Goal: Entertainment & Leisure: Browse casually

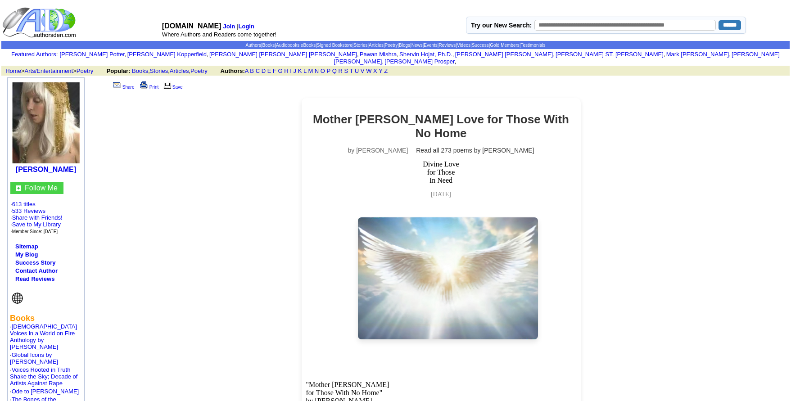
scroll to position [146, 0]
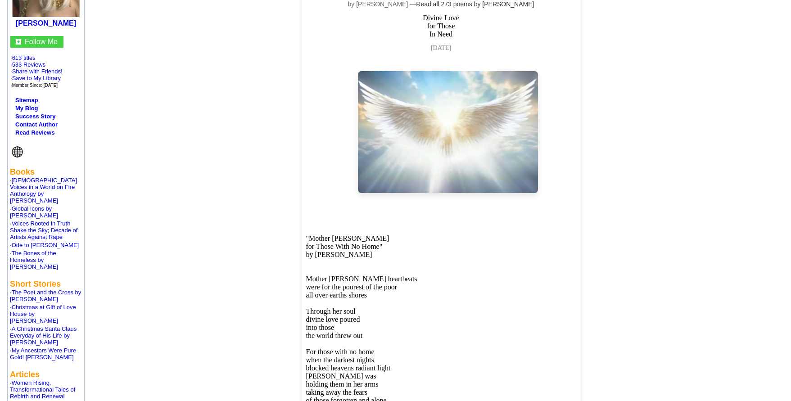
click at [433, 132] on img at bounding box center [448, 132] width 180 height 122
click at [453, 104] on img at bounding box center [448, 132] width 180 height 122
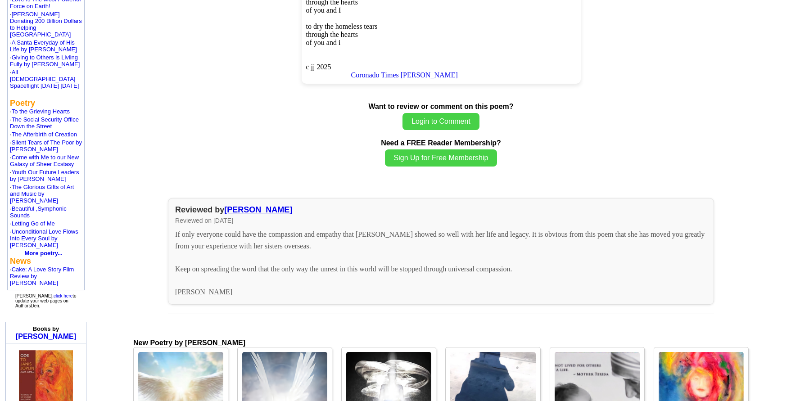
scroll to position [683, 0]
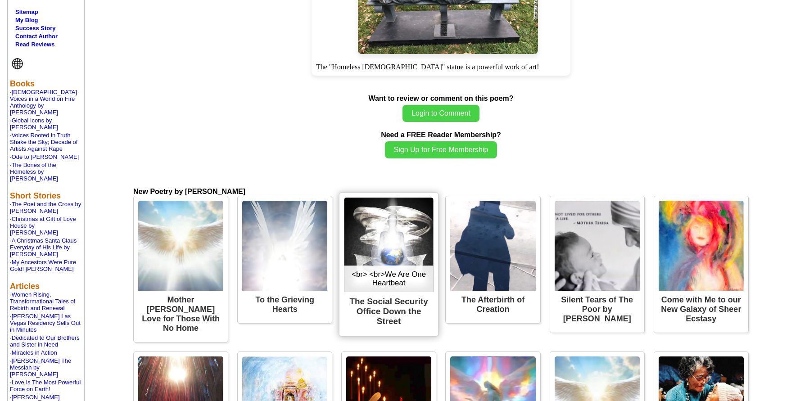
scroll to position [244, 0]
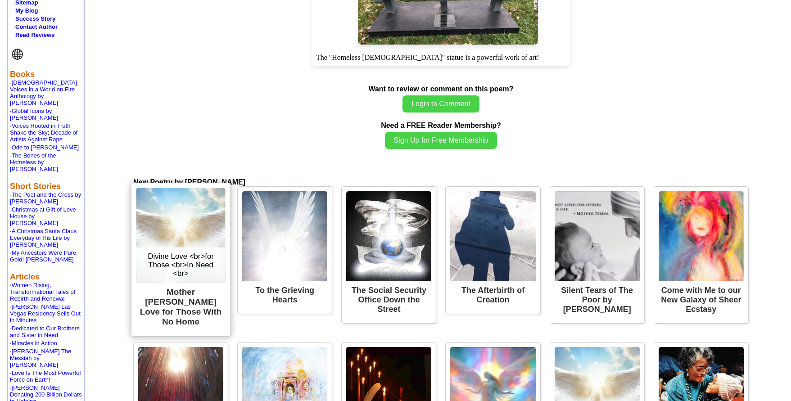
click at [184, 205] on img at bounding box center [181, 235] width 90 height 95
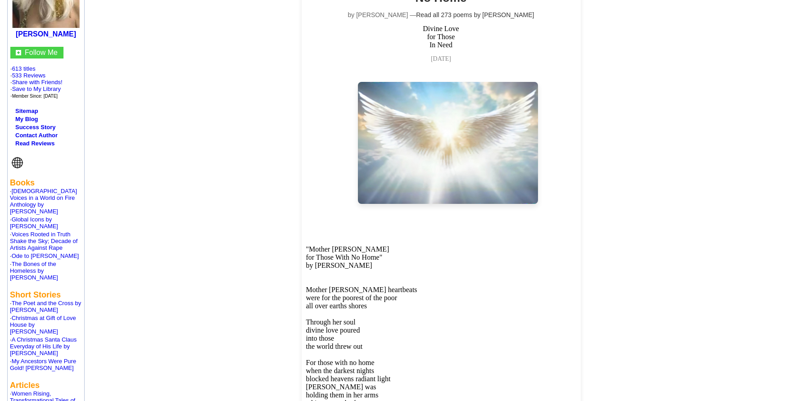
scroll to position [146, 0]
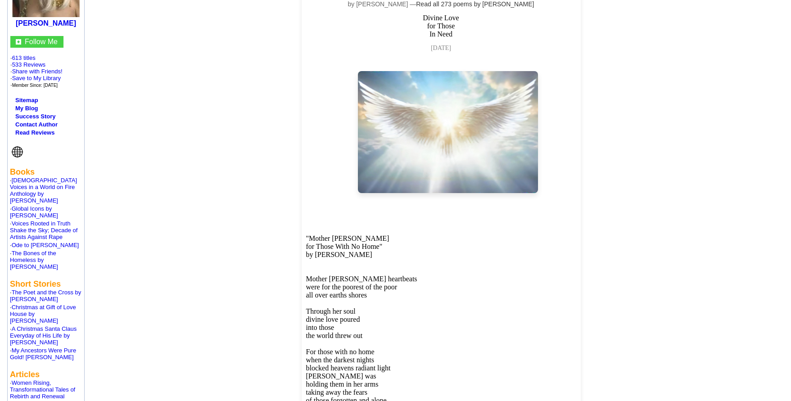
click at [450, 129] on img at bounding box center [448, 132] width 180 height 122
click at [440, 130] on img at bounding box center [448, 132] width 180 height 122
